Goal: Check status: Check status

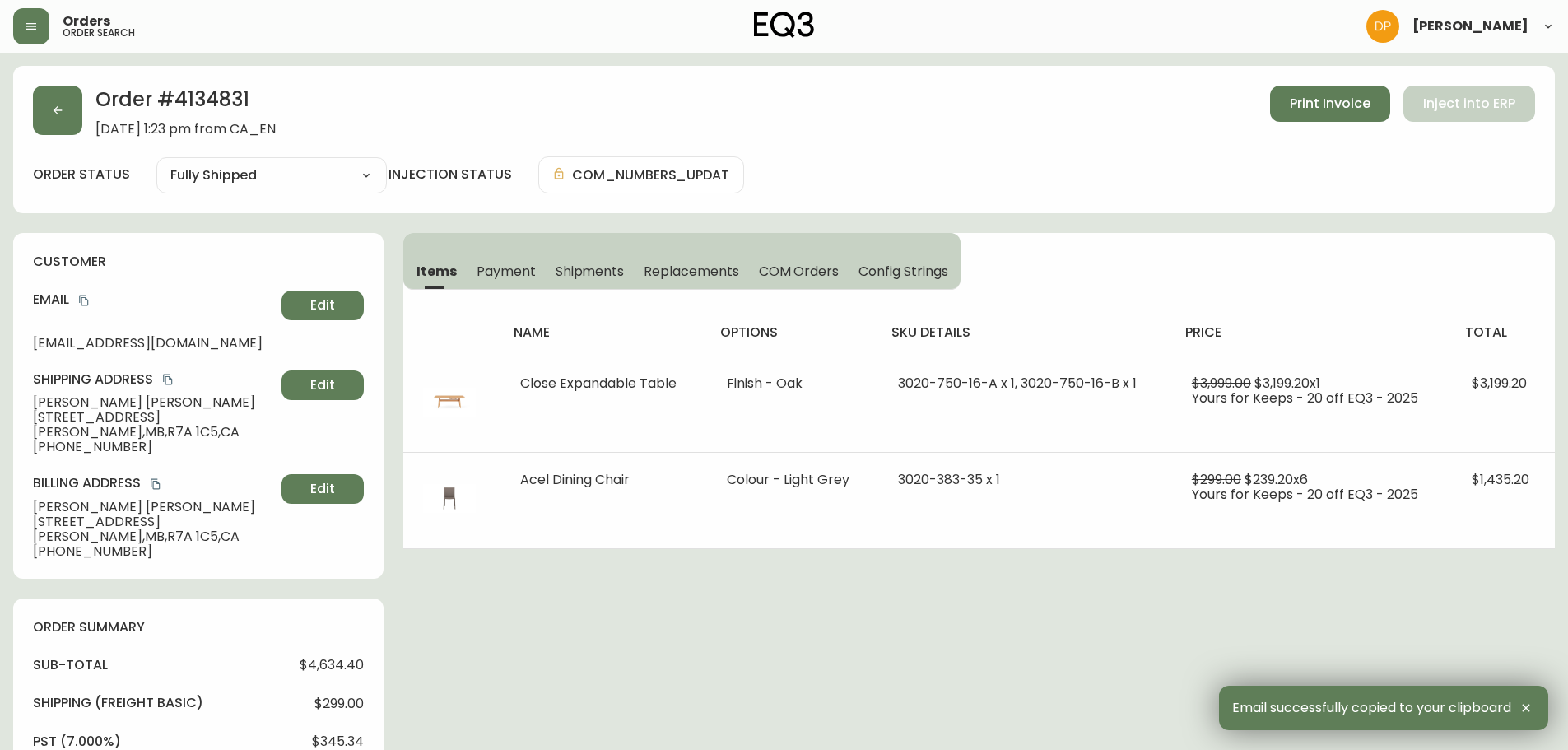
select select "FULLY_SHIPPED"
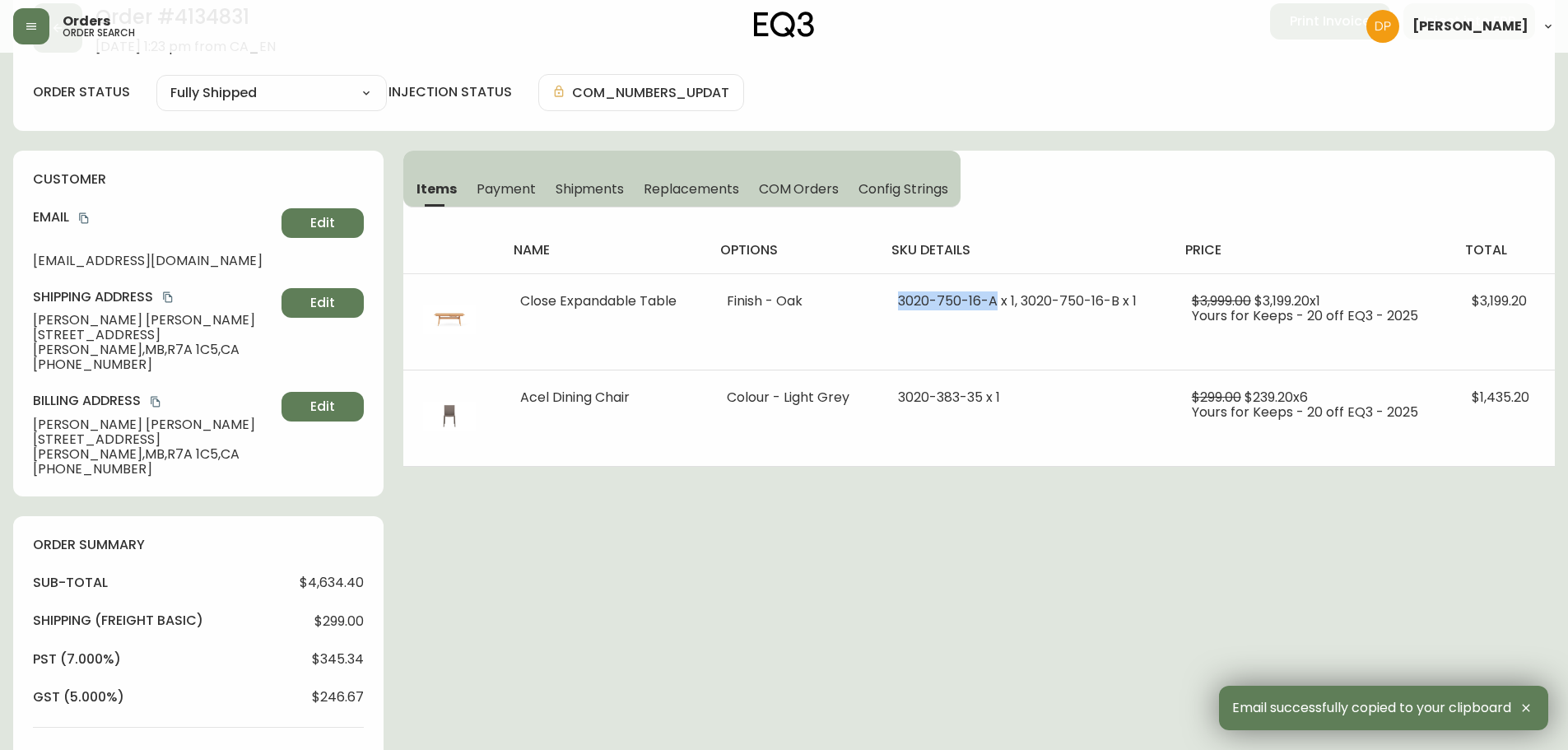
click at [40, 35] on button "button" at bounding box center [31, 26] width 36 height 36
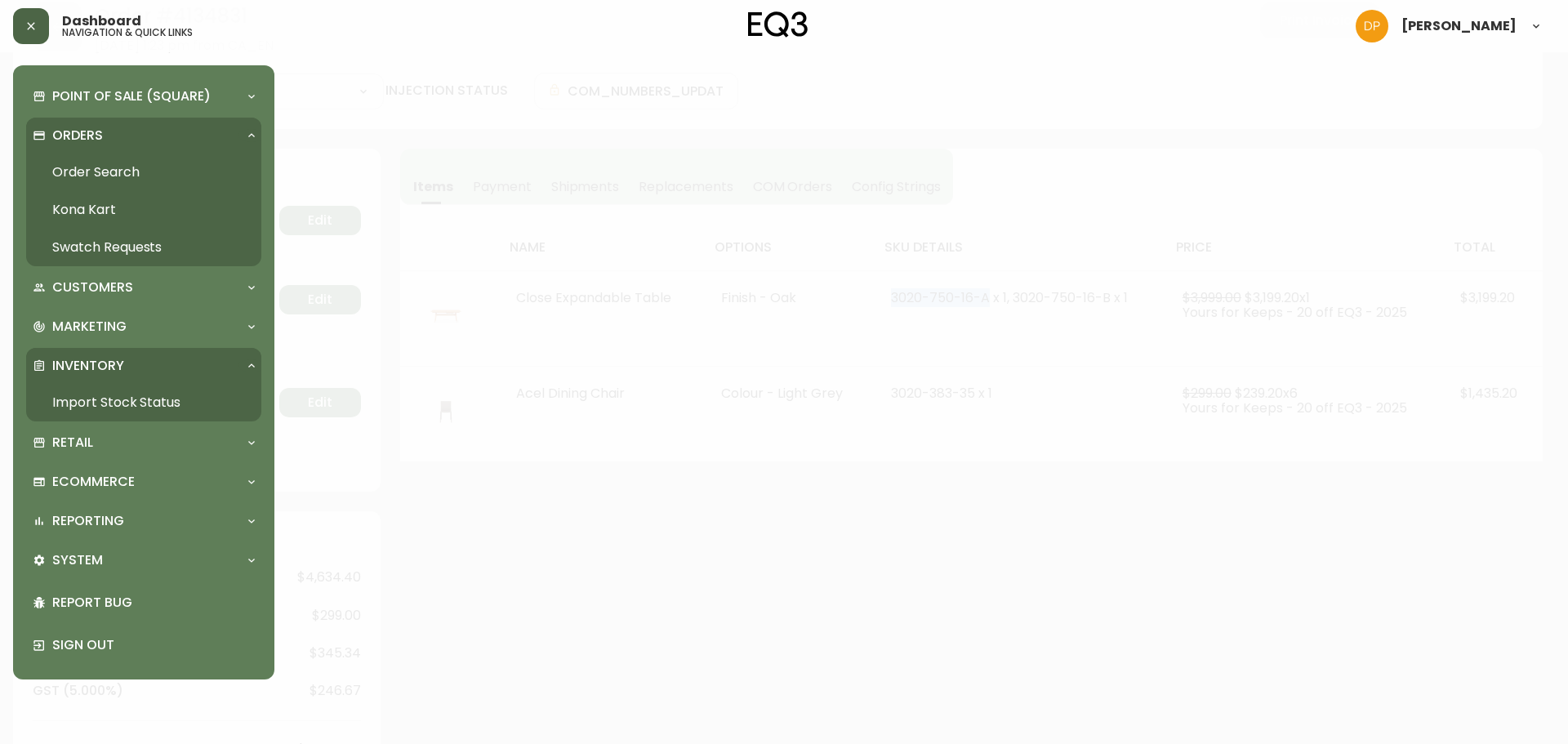
click at [40, 37] on button "button" at bounding box center [31, 26] width 36 height 36
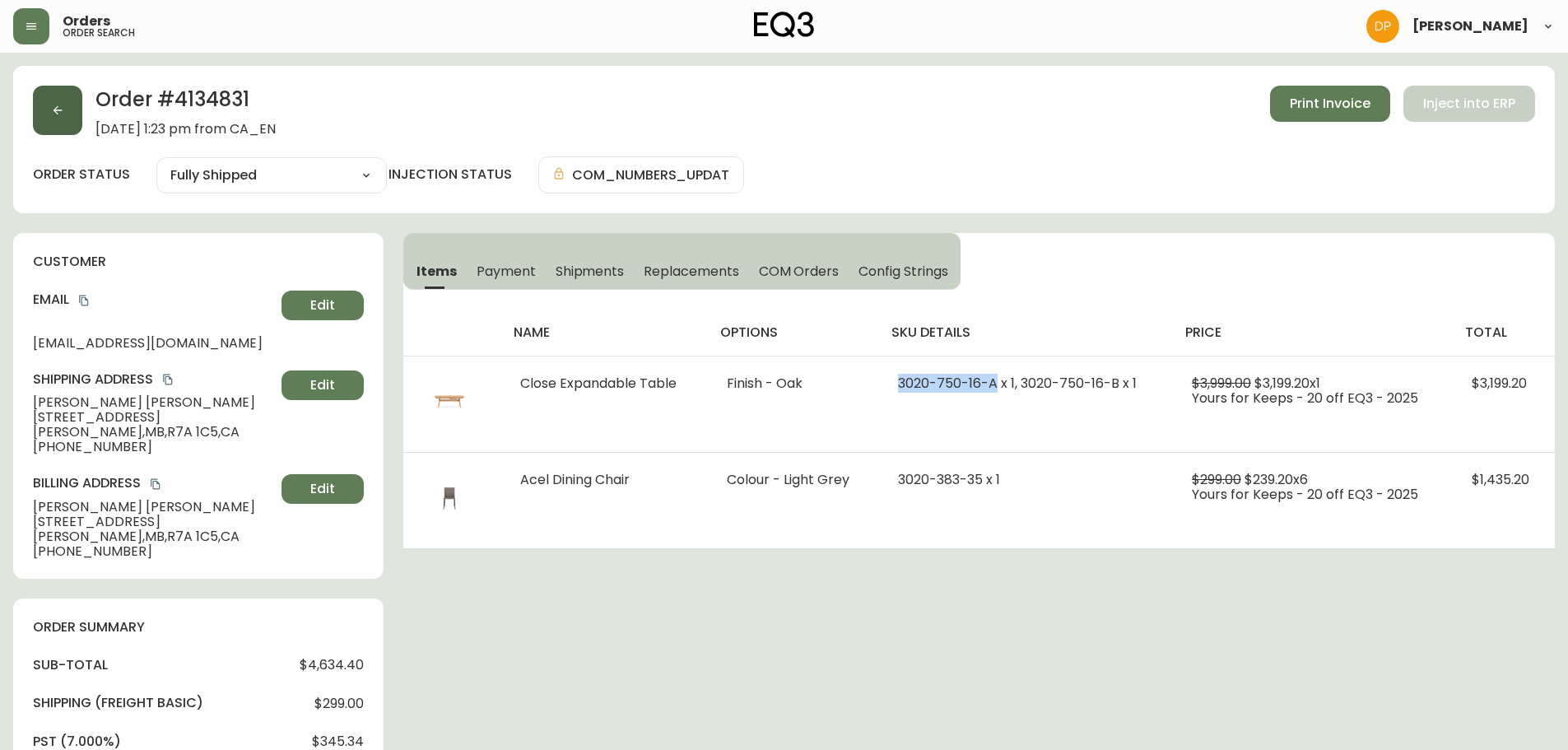
click at [60, 111] on icon "button" at bounding box center [58, 110] width 13 height 13
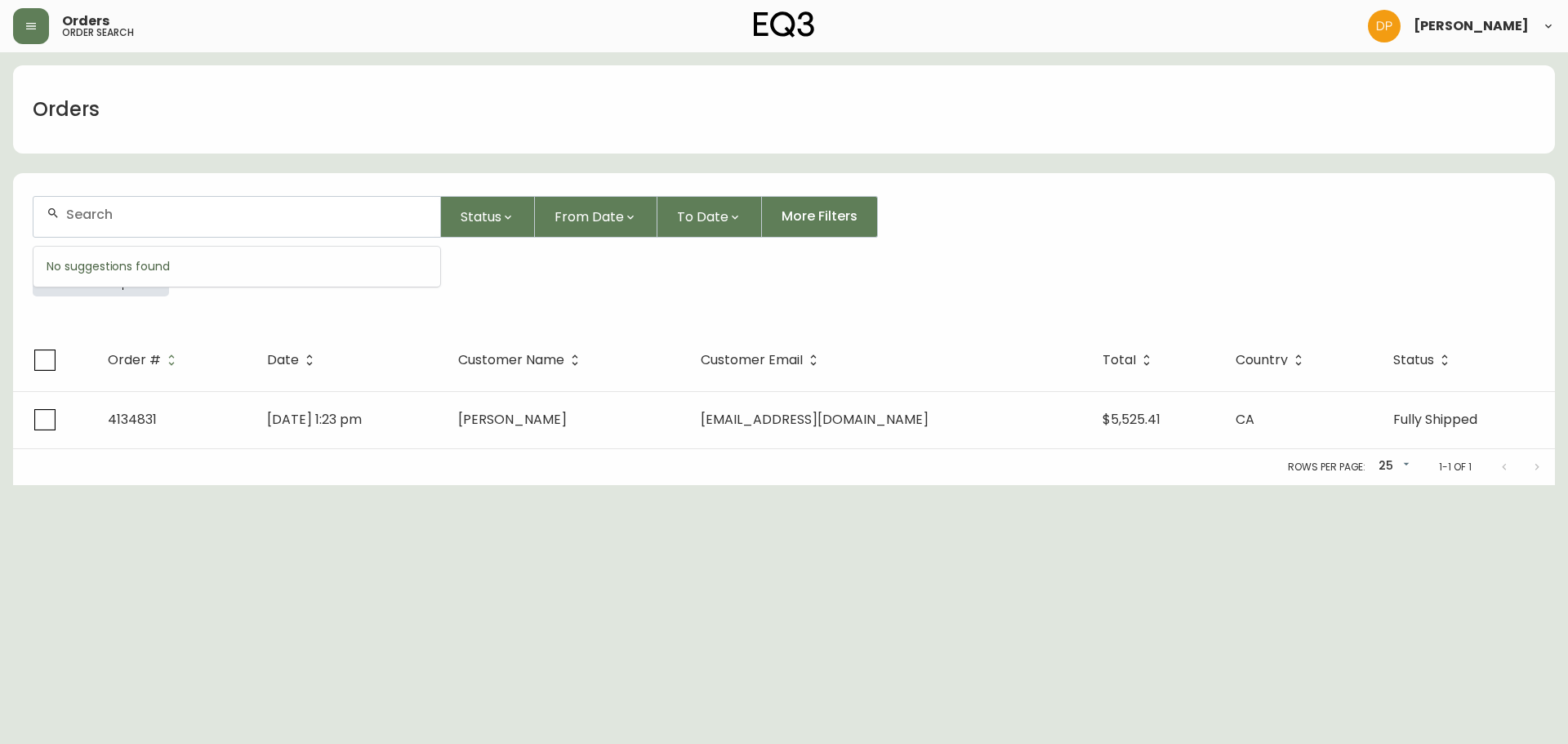
click at [117, 217] on input "text" at bounding box center [246, 214] width 361 height 16
click at [125, 293] on div at bounding box center [146, 274] width 46 height 46
click at [143, 273] on icon "button" at bounding box center [147, 274] width 13 height 13
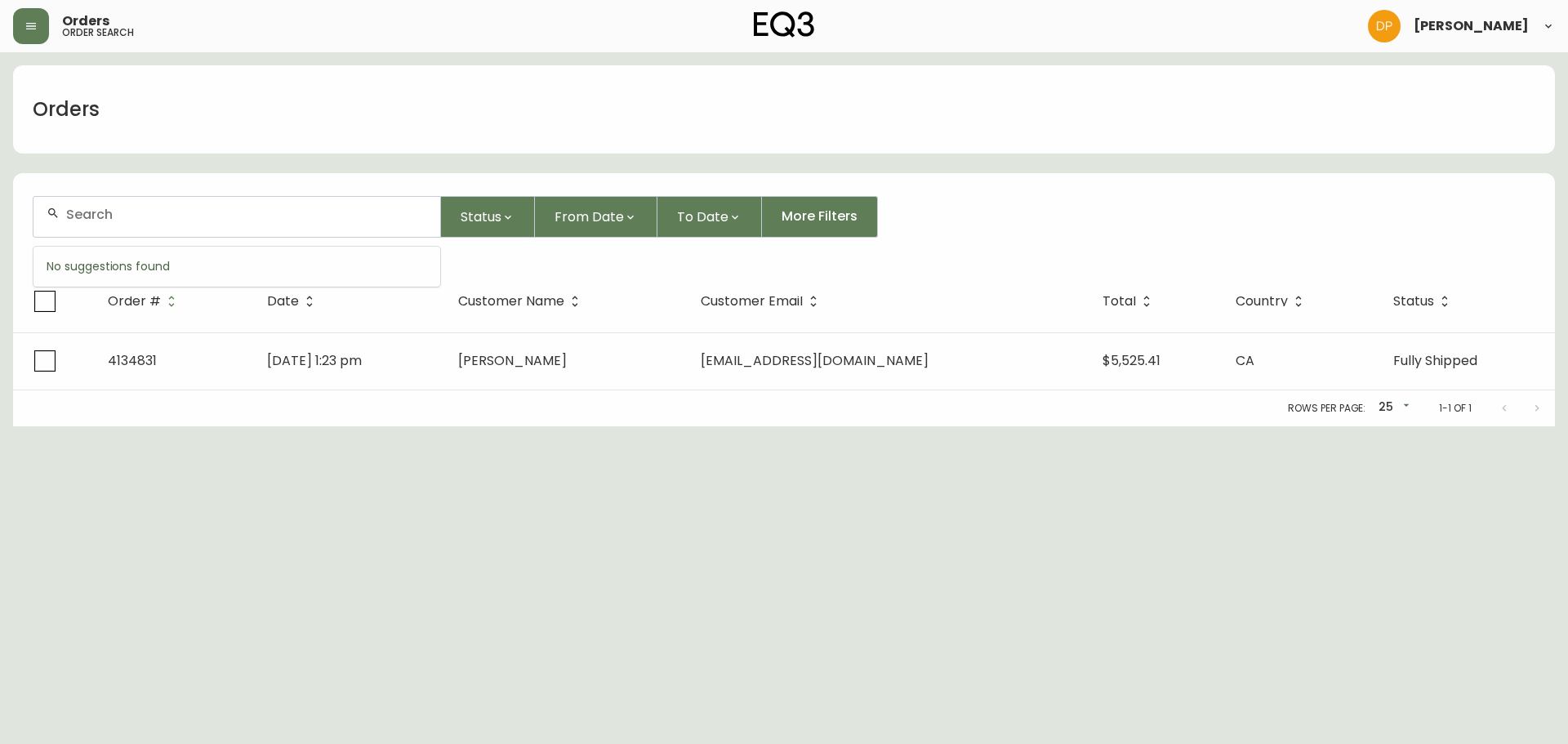
click at [118, 220] on input "text" at bounding box center [246, 214] width 361 height 16
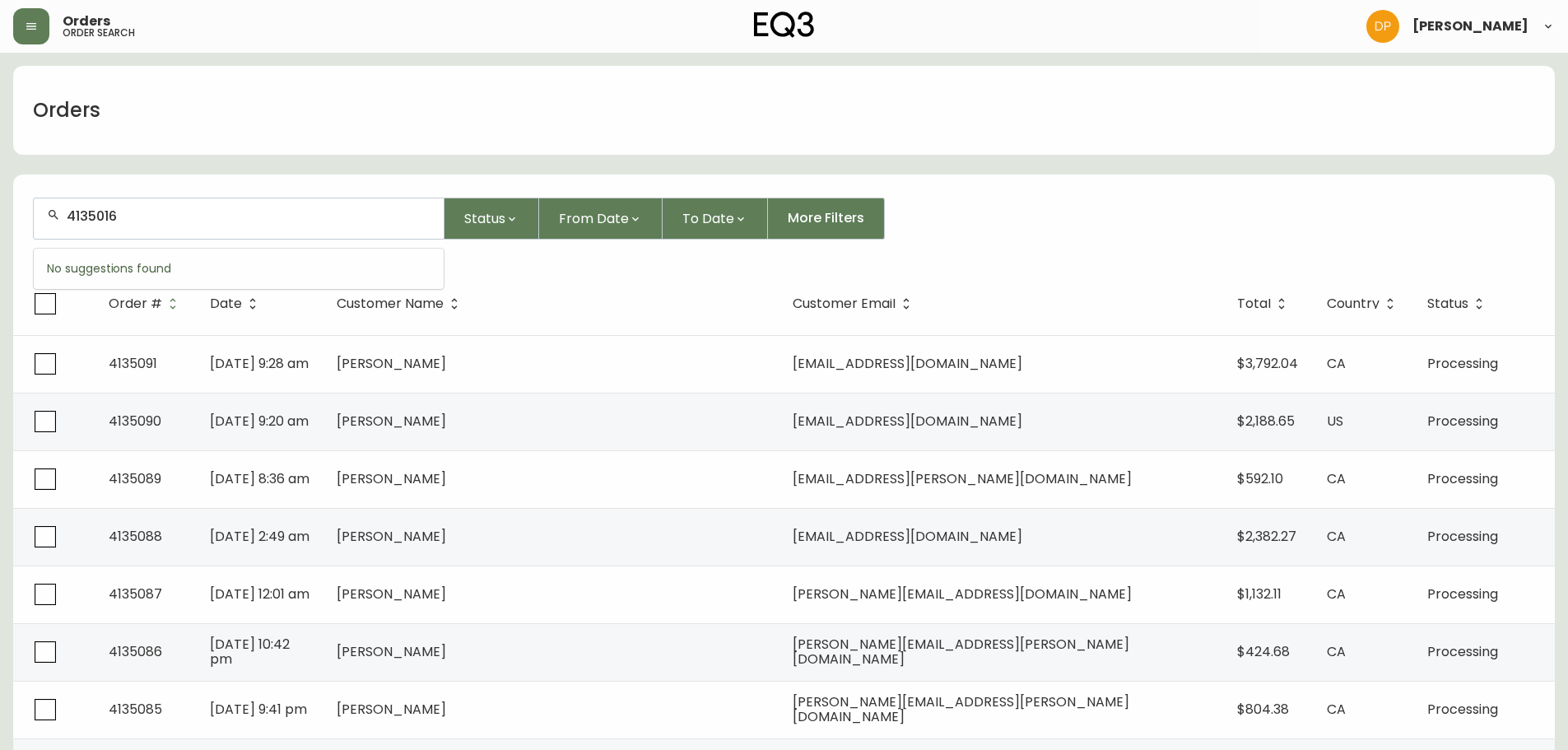
type input "4135016"
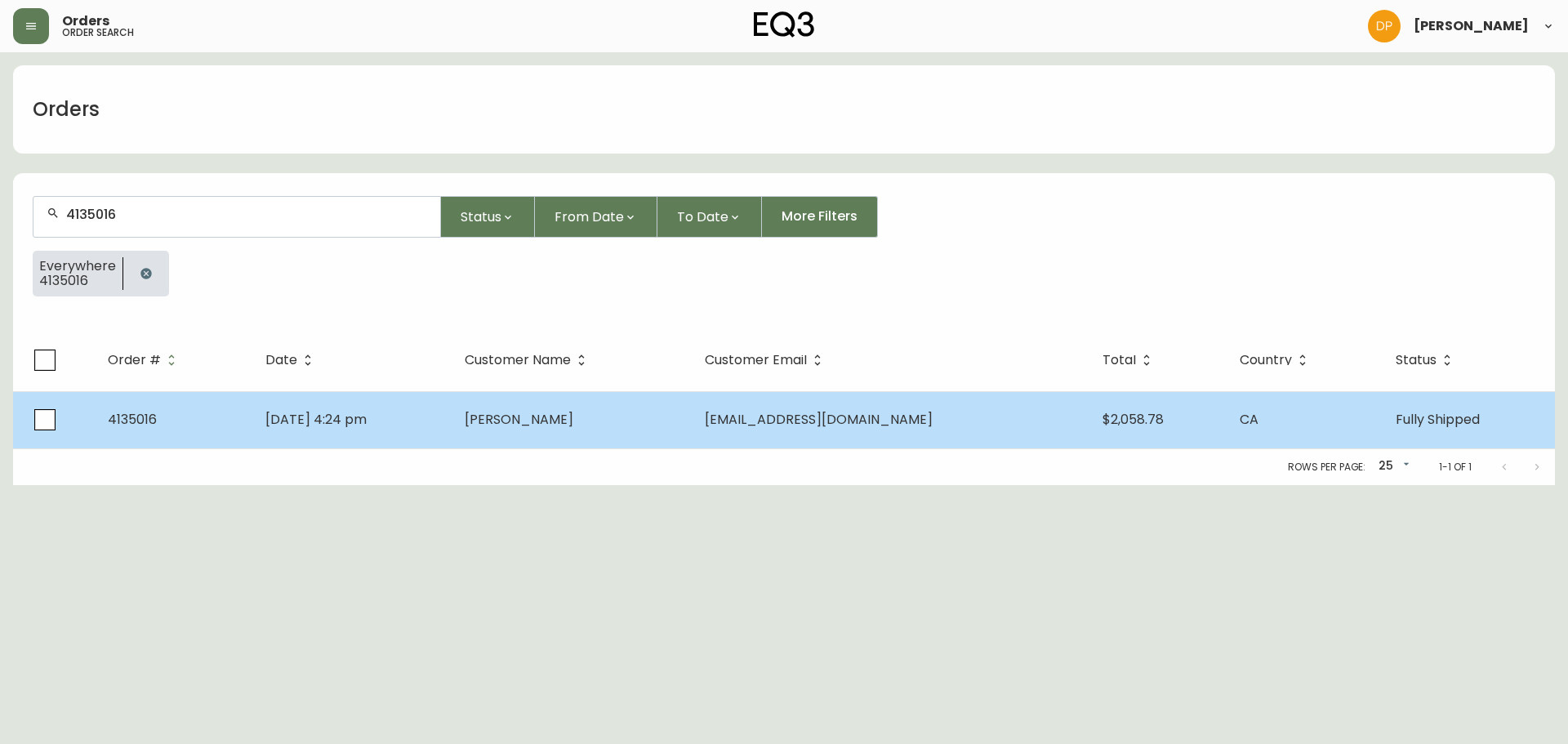
click at [452, 419] on td "[DATE] 4:24 pm" at bounding box center [352, 420] width 199 height 58
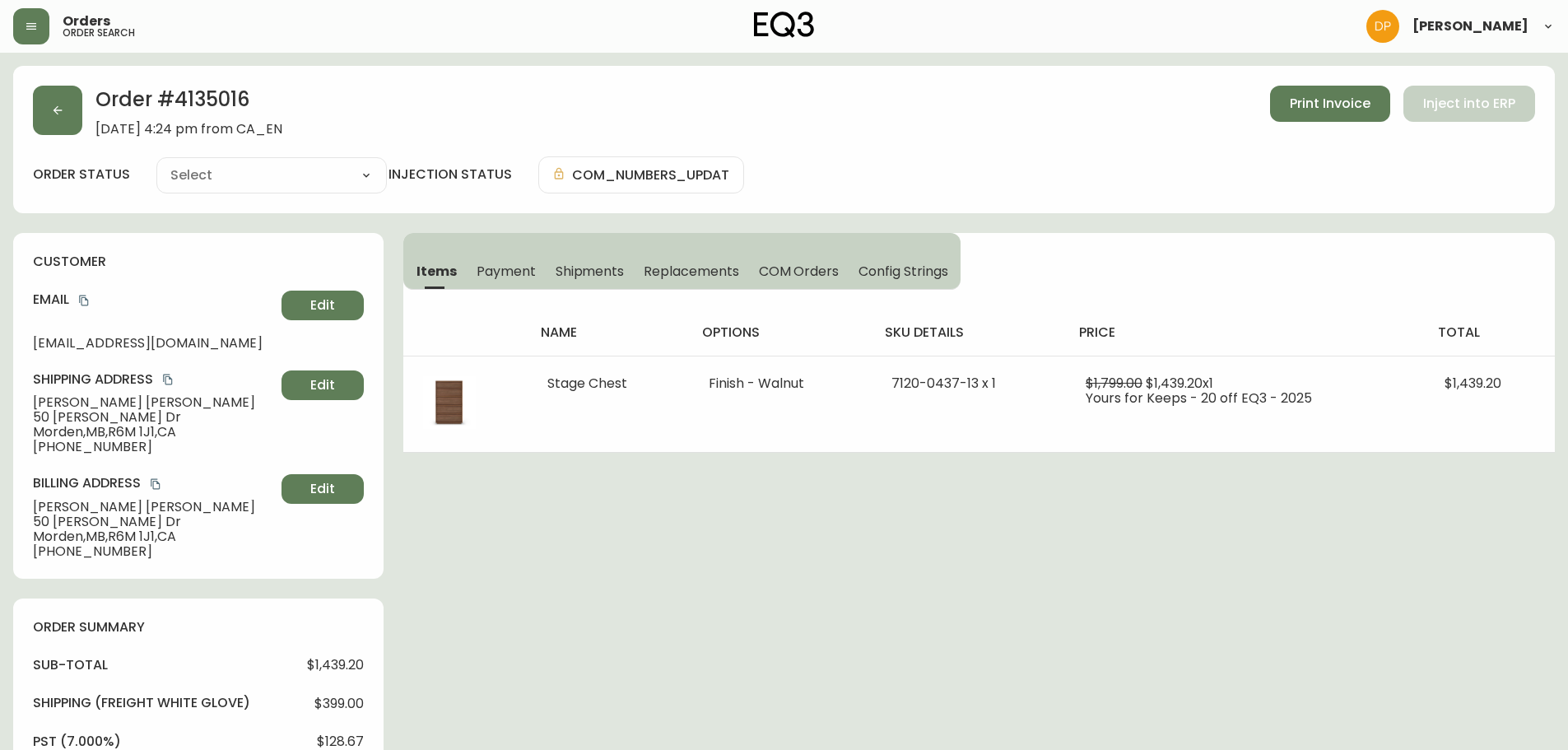
type input "Fully Shipped"
select select "FULLY_SHIPPED"
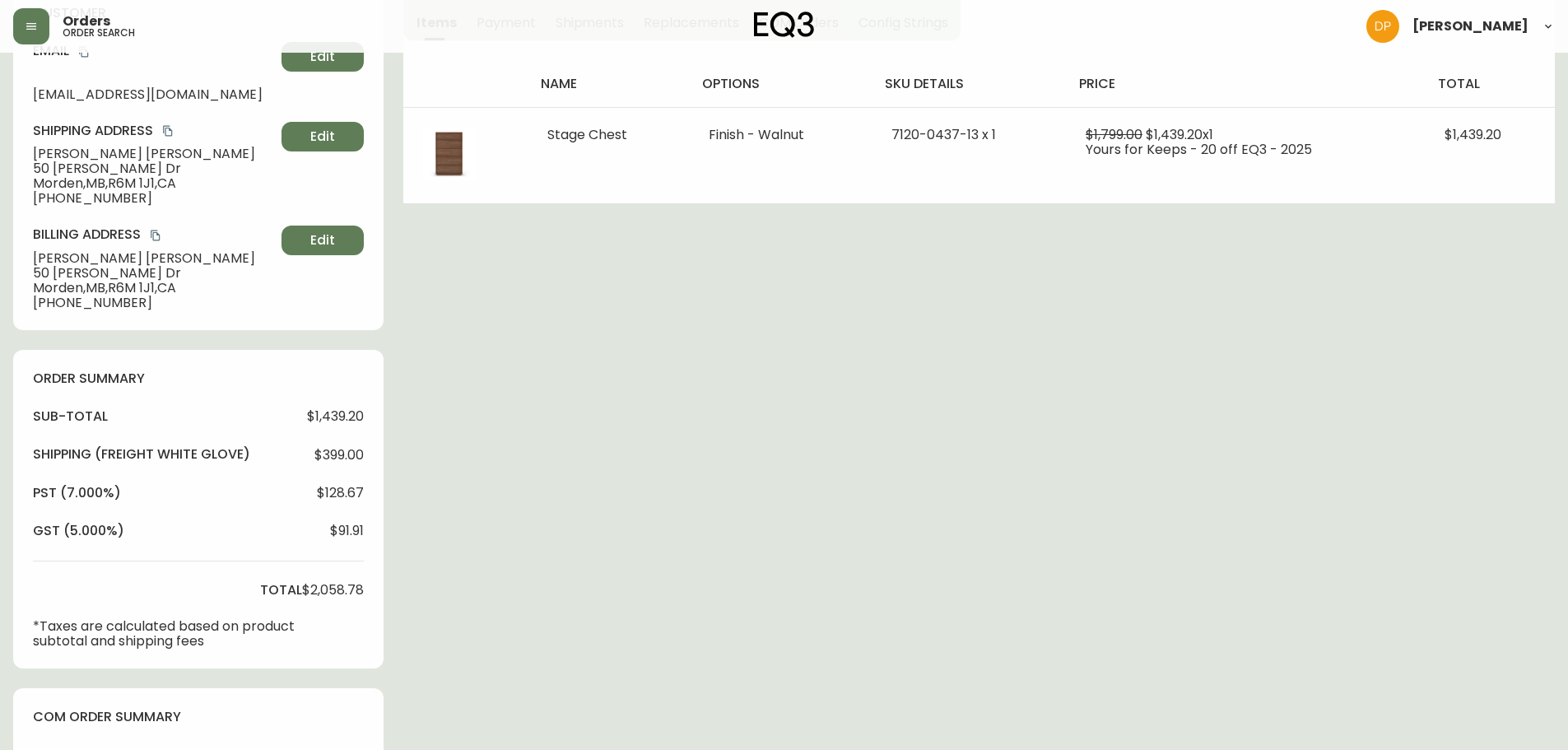
scroll to position [82, 0]
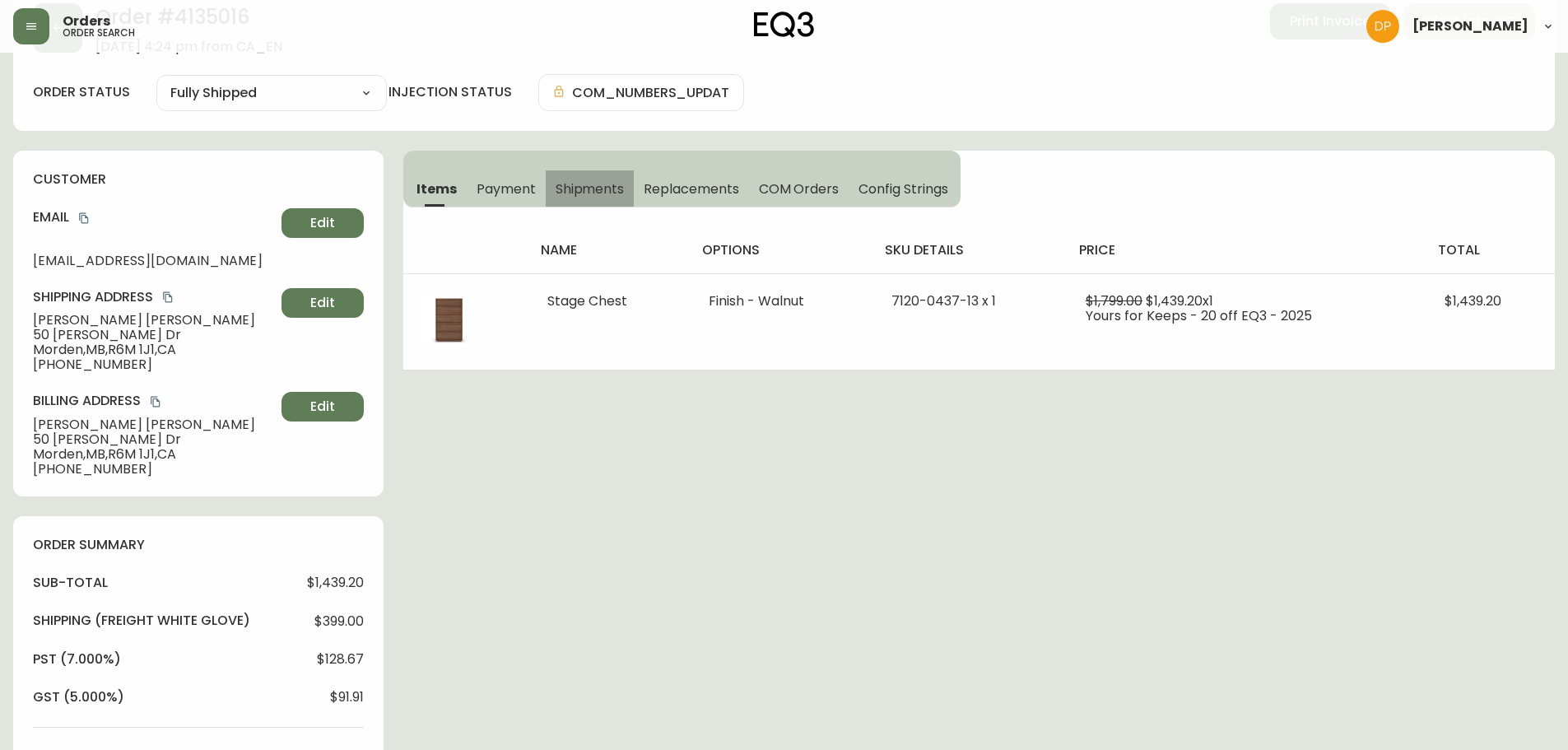
click at [591, 196] on span "Shipments" at bounding box center [590, 189] width 69 height 18
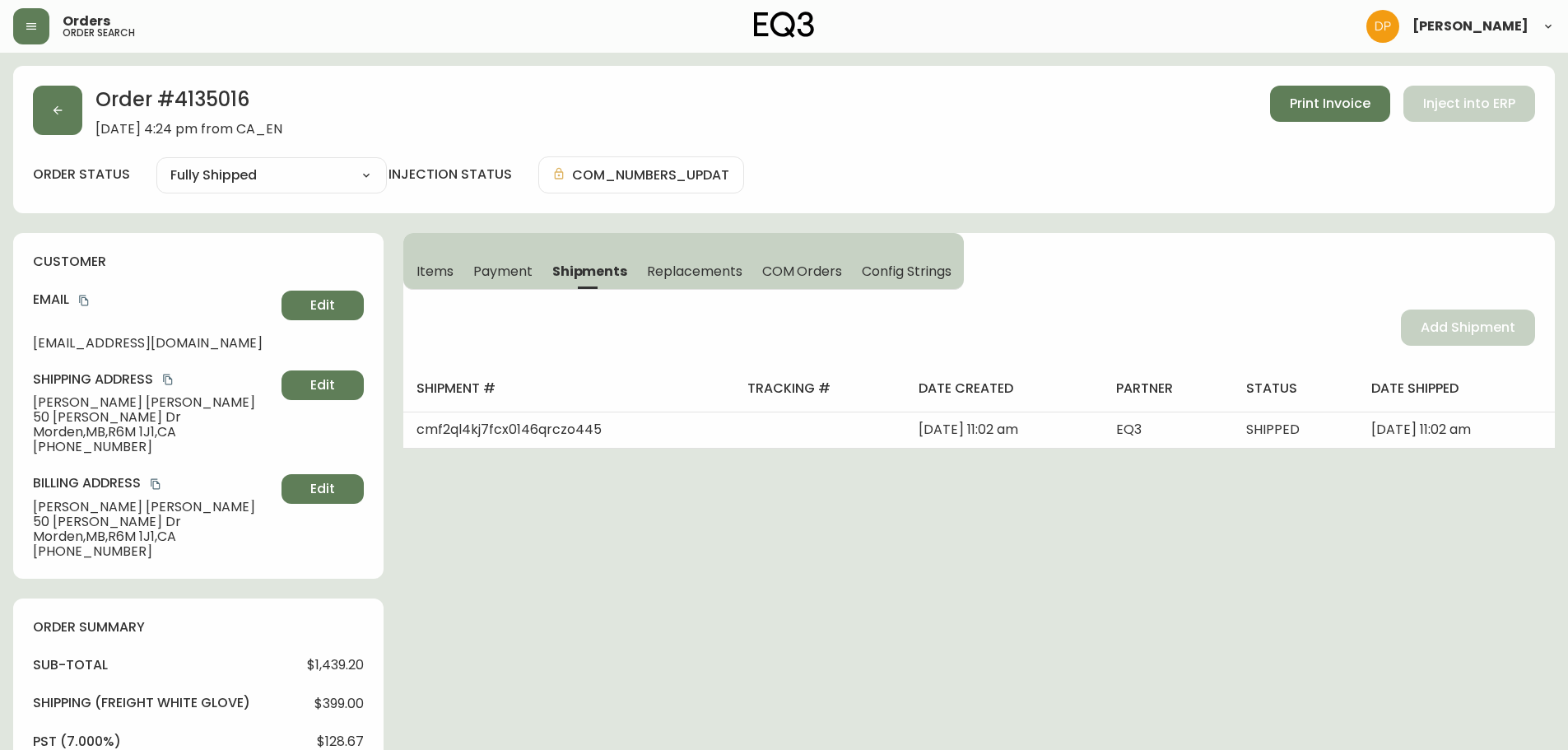
click at [229, 107] on h2 "Order # 4135016" at bounding box center [189, 103] width 187 height 36
copy h2 "4135016"
click at [82, 304] on icon "copy" at bounding box center [83, 301] width 9 height 11
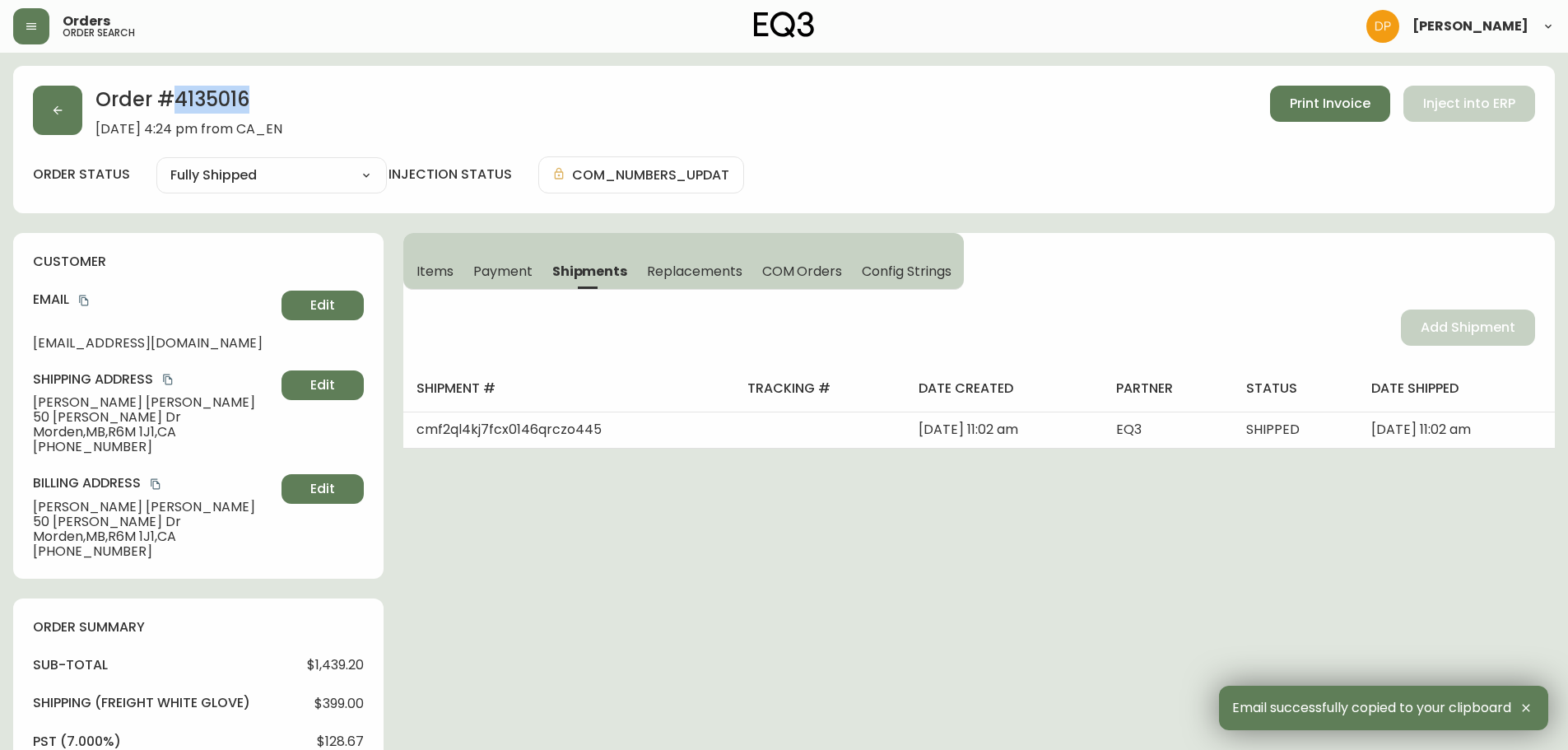
copy h2 "4135016"
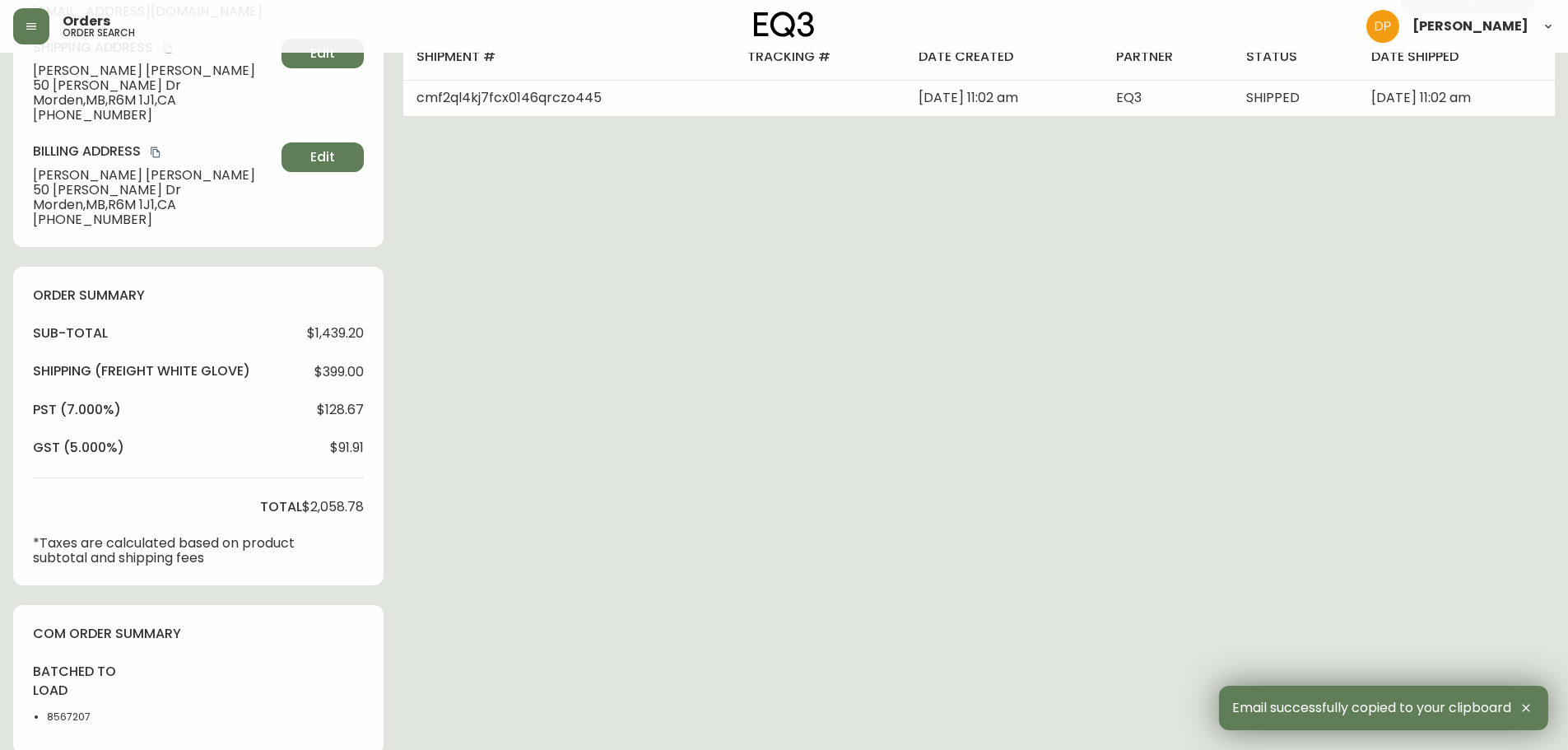
scroll to position [494, 0]
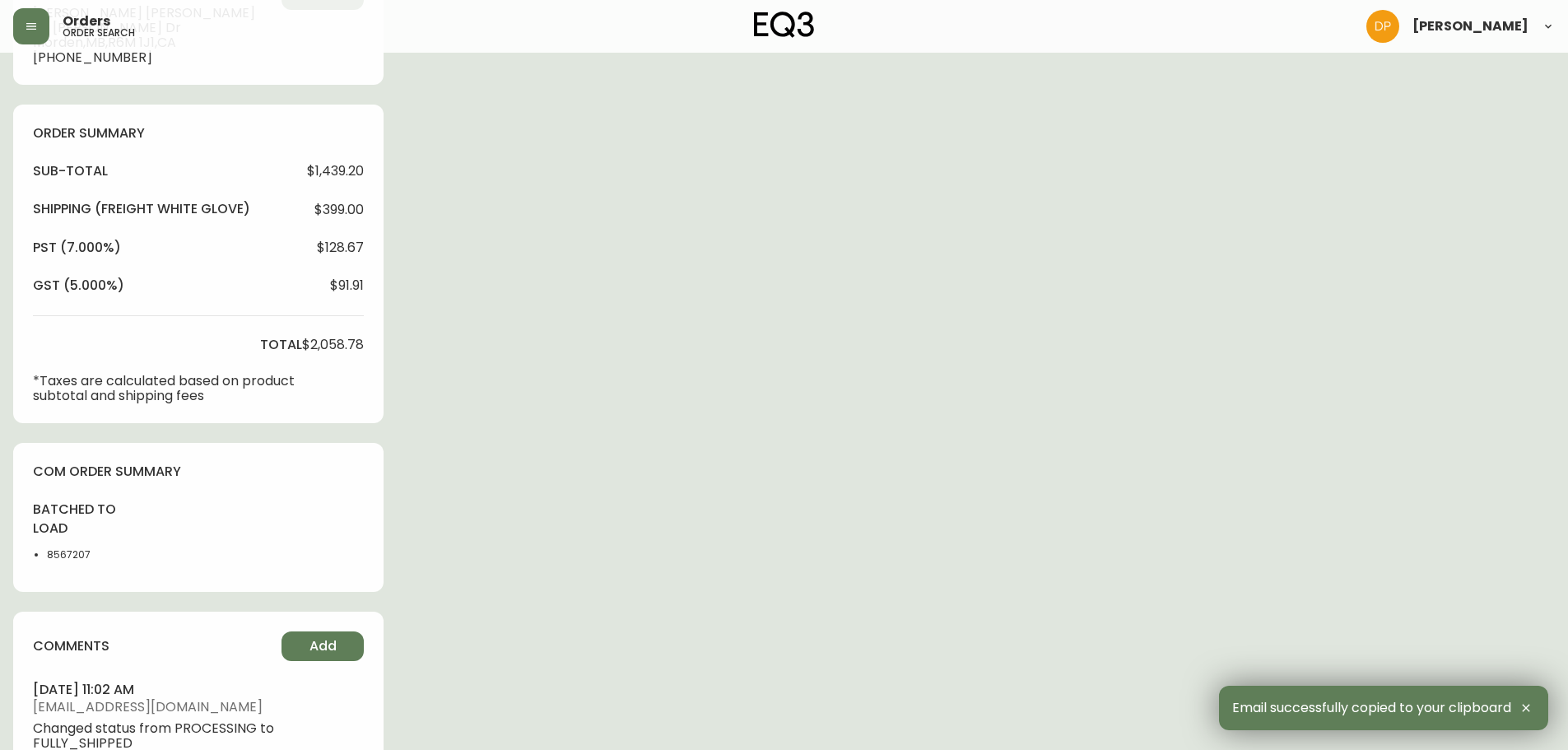
click at [76, 554] on li "8567207" at bounding box center [88, 555] width 83 height 15
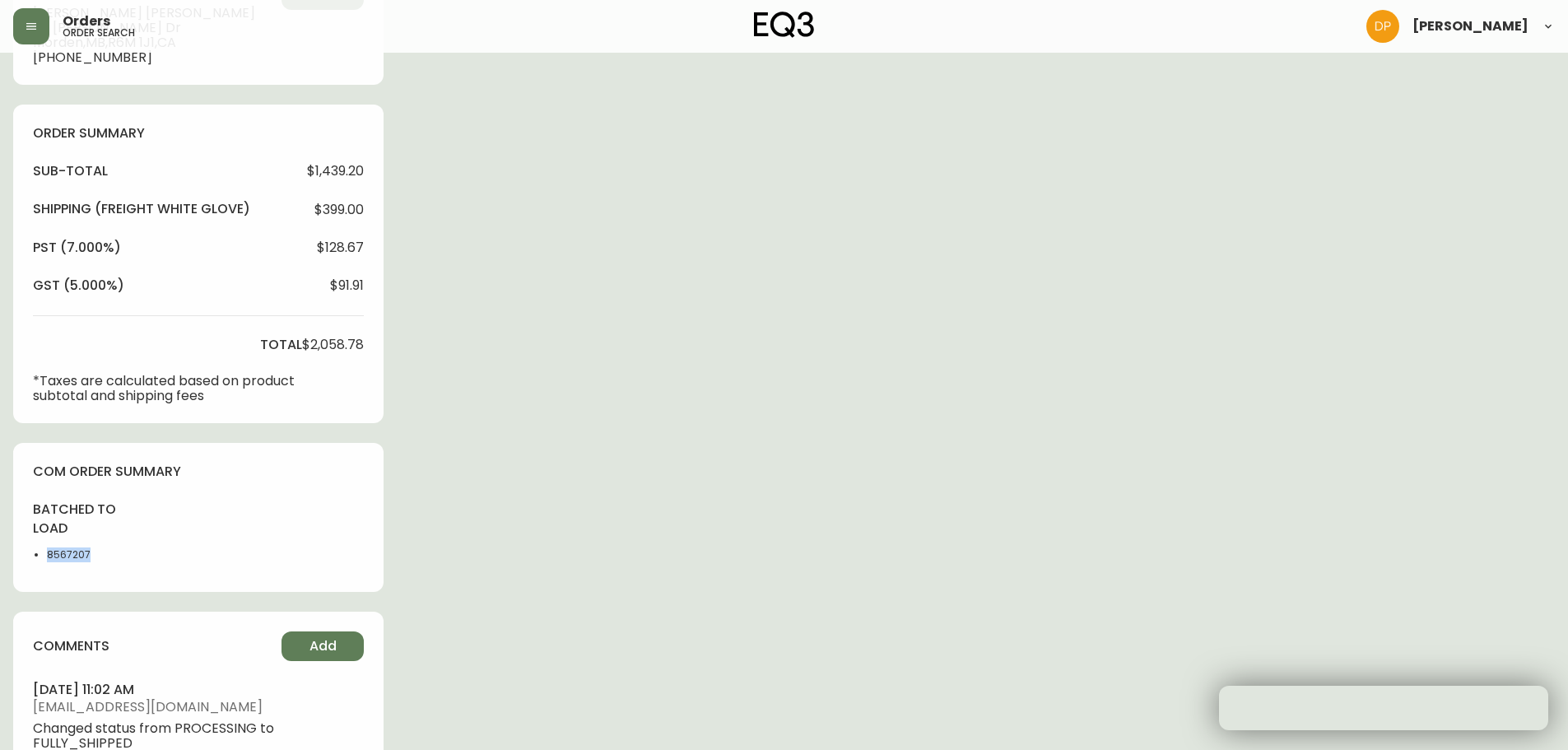
click at [76, 554] on li "8567207" at bounding box center [88, 555] width 83 height 15
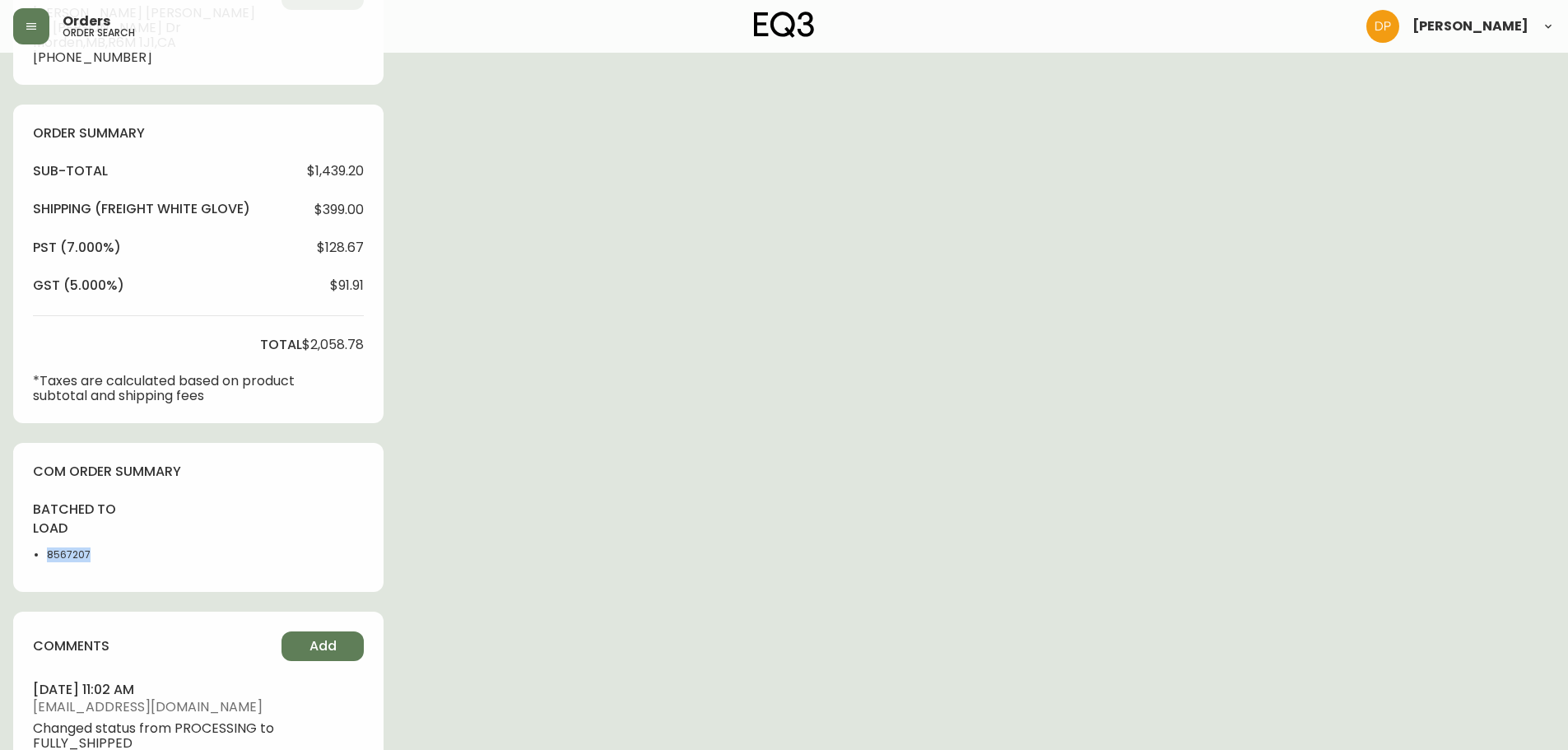
copy li "8567207"
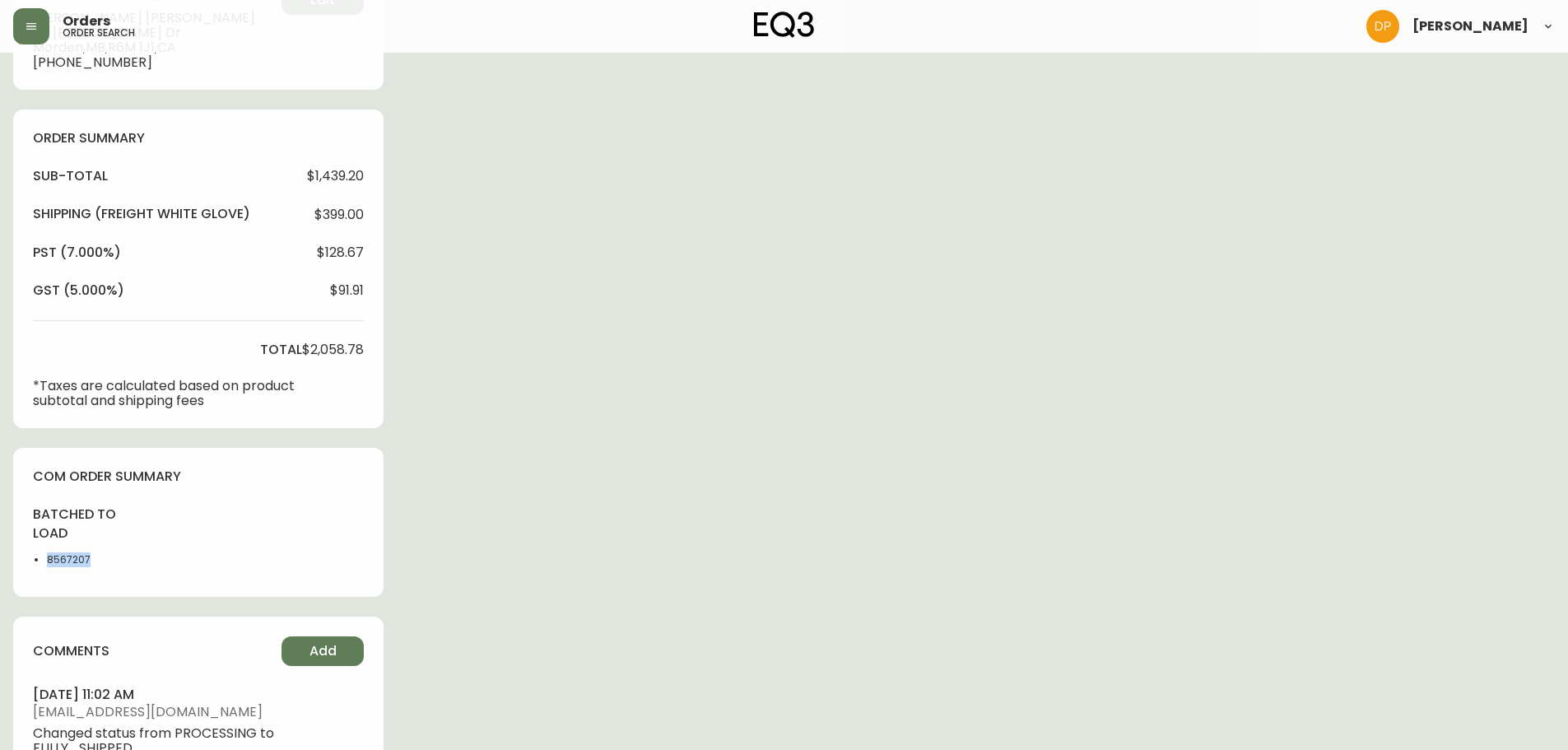
scroll to position [82, 0]
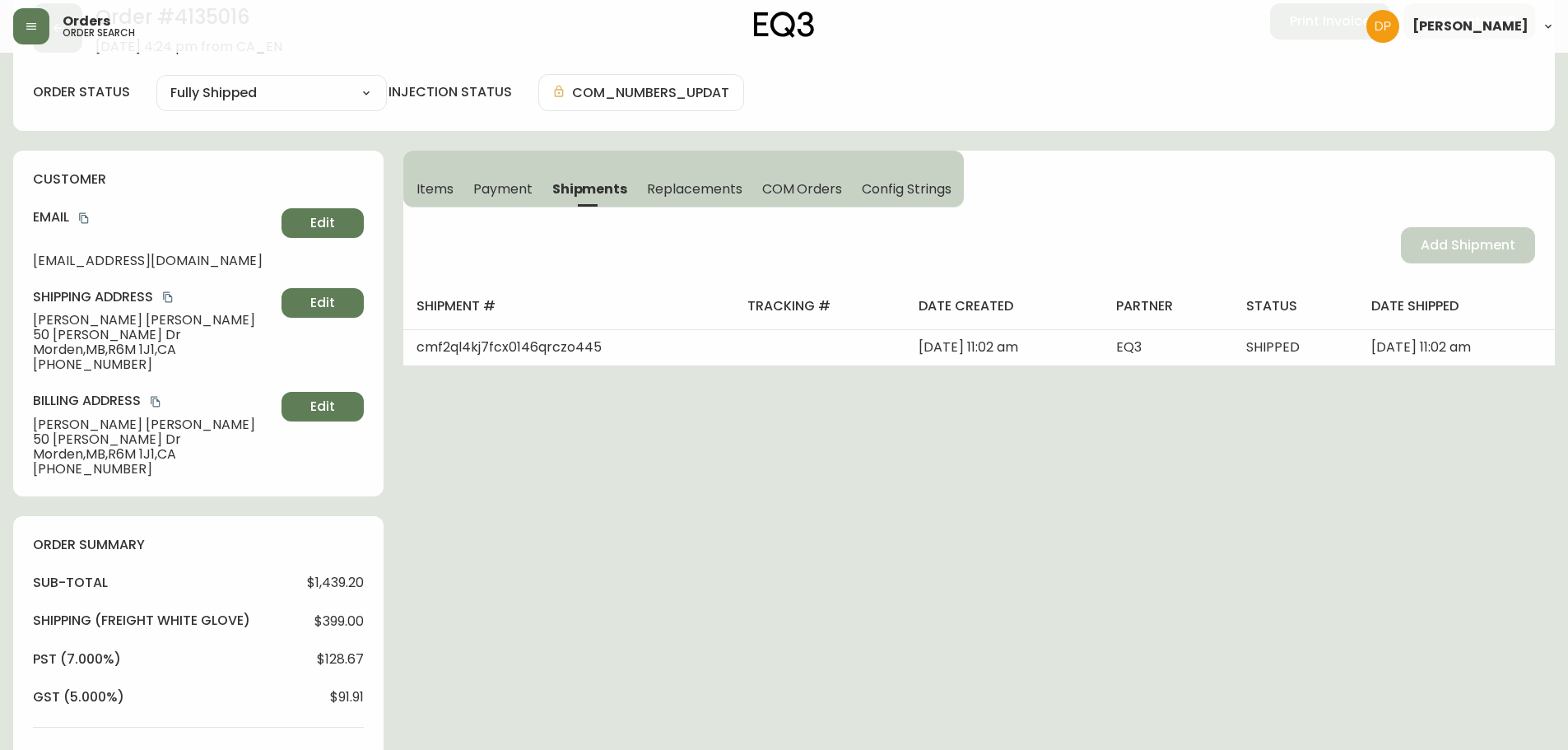
click at [794, 182] on span "COM Orders" at bounding box center [802, 189] width 81 height 18
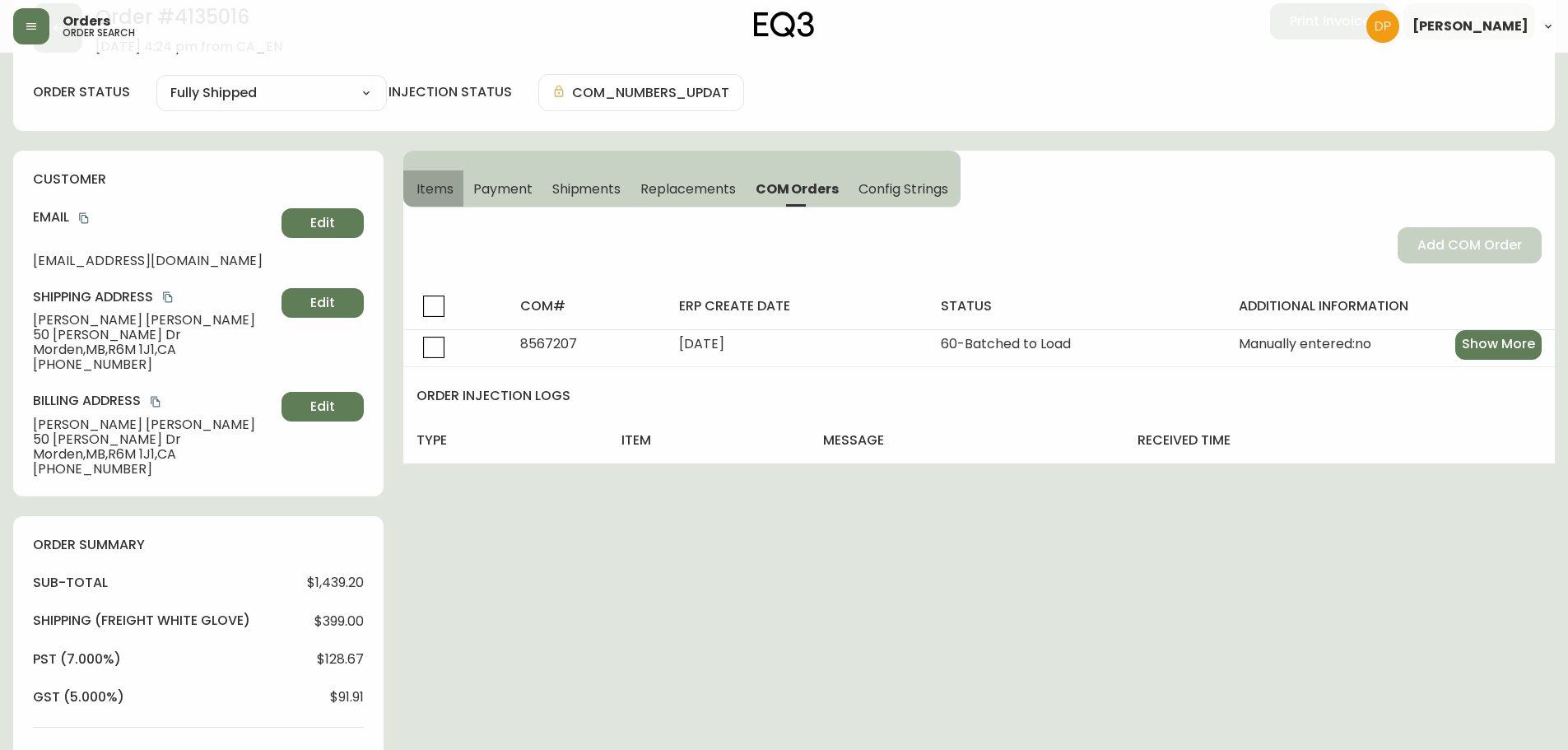
click at [448, 199] on button "Items" at bounding box center [434, 188] width 61 height 36
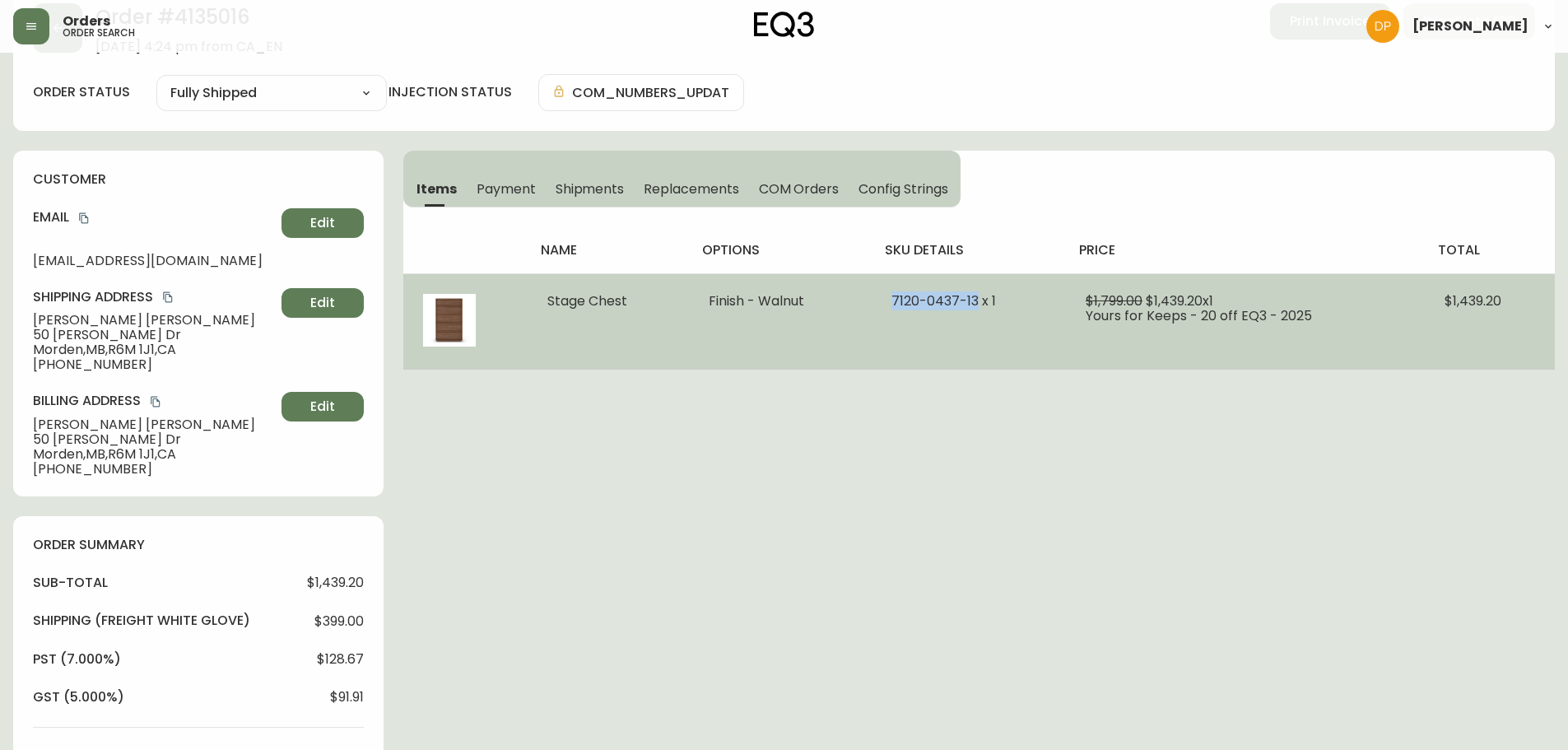
drag, startPoint x: 980, startPoint y: 298, endPoint x: 866, endPoint y: 303, distance: 114.1
click at [866, 303] on tr "Stage Chest Finish - Walnut 7120-0437-13 x 1 $1,799.00 $1,439.20 x 1 Yours for …" at bounding box center [979, 321] width 1152 height 97
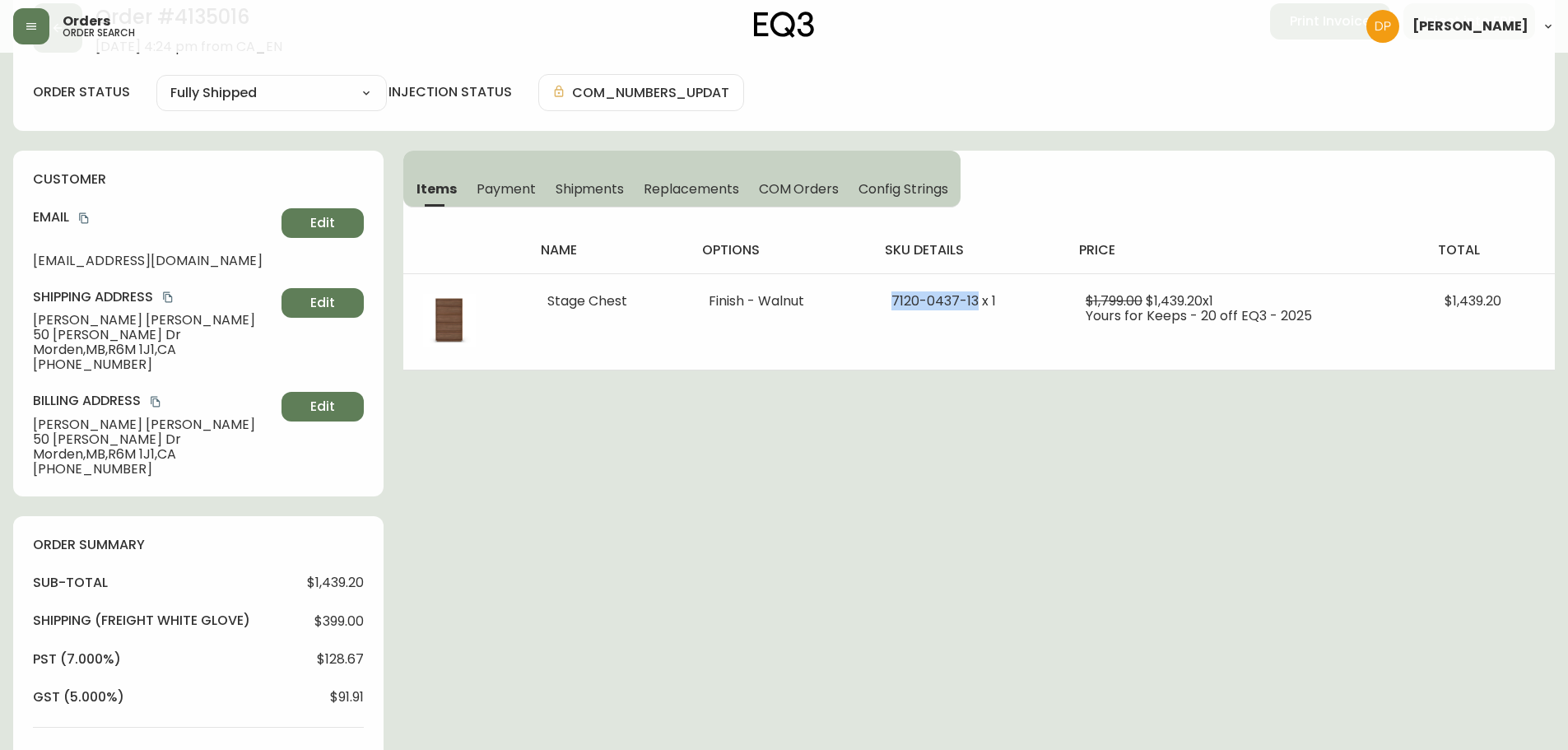
copy tr "[PHONE_NUMBER]"
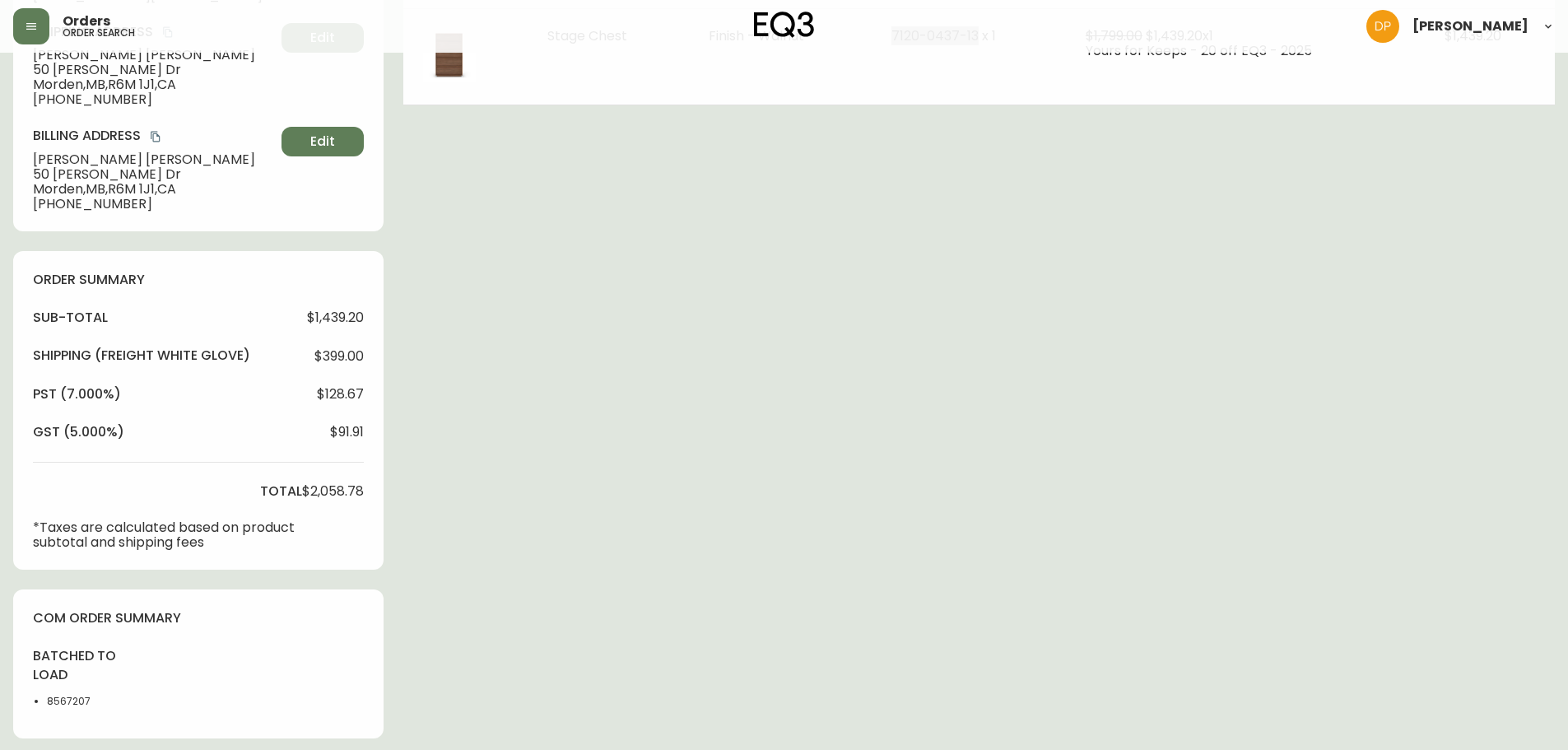
scroll to position [494, 0]
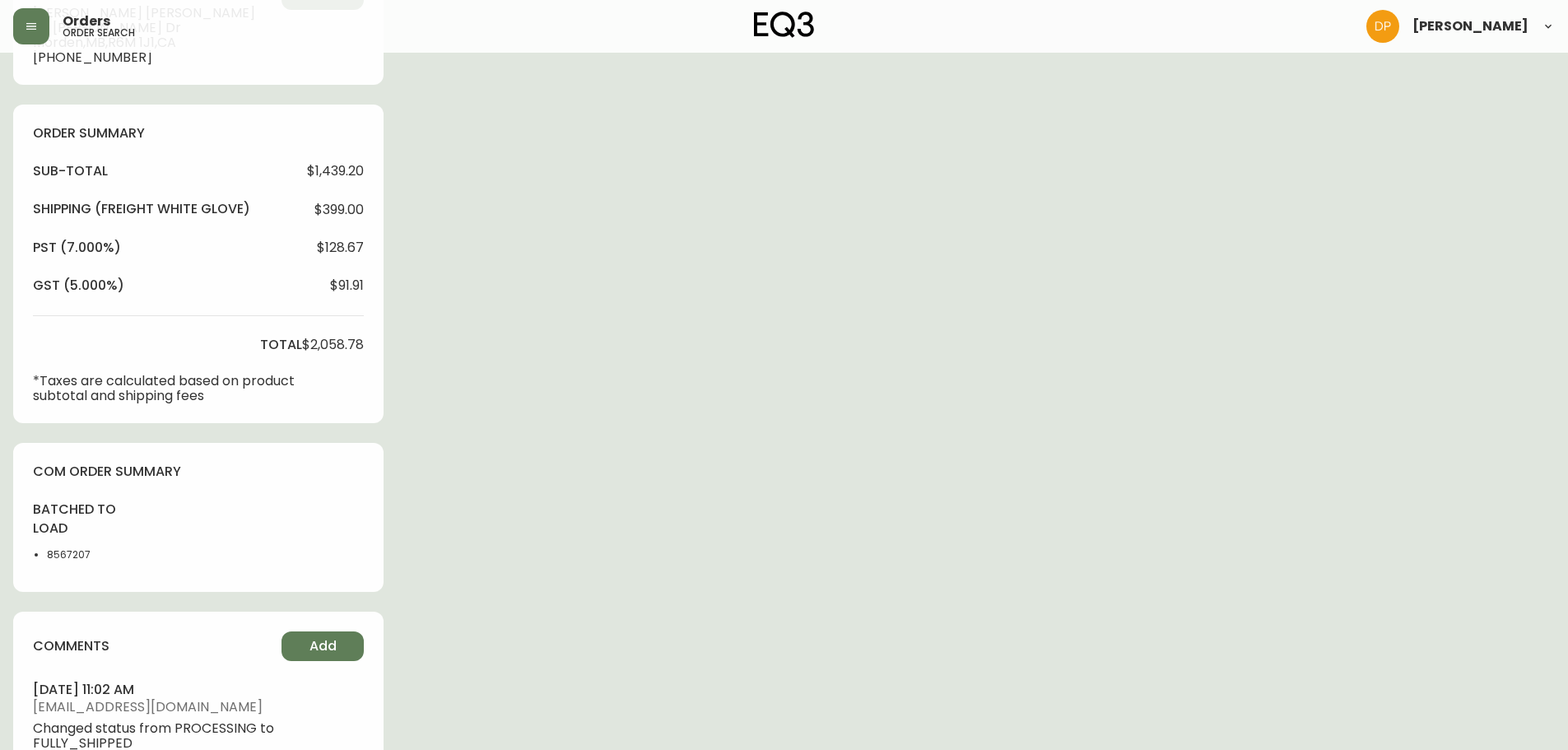
click at [79, 551] on li "8567207" at bounding box center [88, 555] width 83 height 15
copy li "8567207"
